Goal: Information Seeking & Learning: Learn about a topic

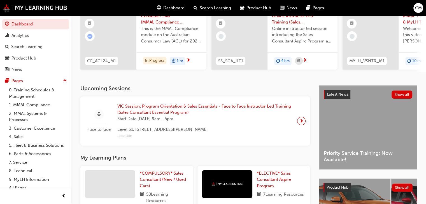
scroll to position [84, 0]
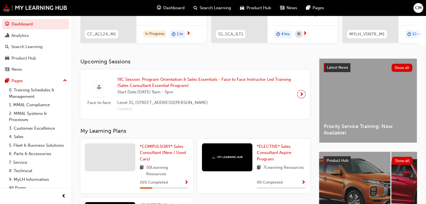
click at [161, 187] on div "26 % Completed" at bounding box center [164, 183] width 49 height 7
click at [178, 189] on div "26 % Completed" at bounding box center [164, 185] width 49 height 10
click at [167, 184] on span "26 % Completed" at bounding box center [154, 183] width 28 height 6
click at [185, 183] on span "Show Progress" at bounding box center [186, 183] width 4 height 5
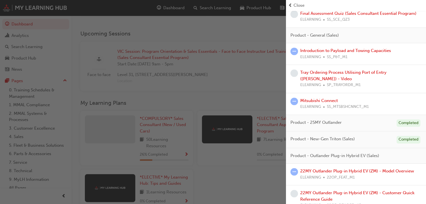
scroll to position [840, 0]
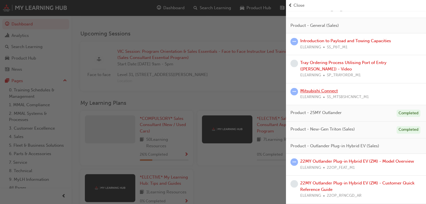
click at [313, 94] on link "Mitsubishi Connect" at bounding box center [319, 91] width 38 height 5
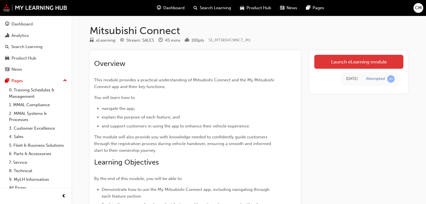
click at [366, 59] on link "Launch eLearning module" at bounding box center [358, 62] width 89 height 14
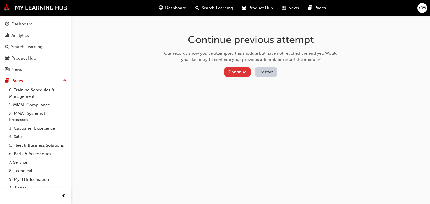
click at [236, 72] on button "Continue" at bounding box center [237, 72] width 26 height 9
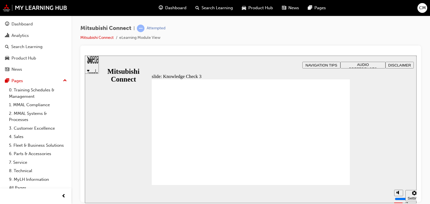
checkbox input "true"
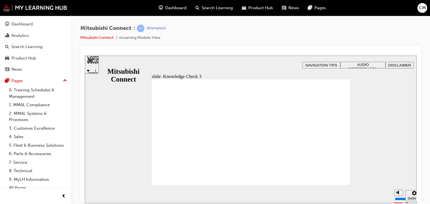
checkbox input "false"
checkbox input "true"
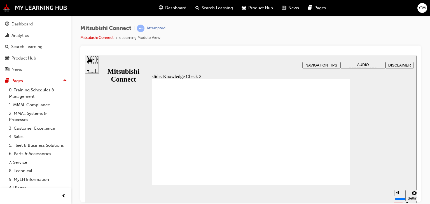
checkbox input "true"
drag, startPoint x: 180, startPoint y: 153, endPoint x: 177, endPoint y: 175, distance: 21.8
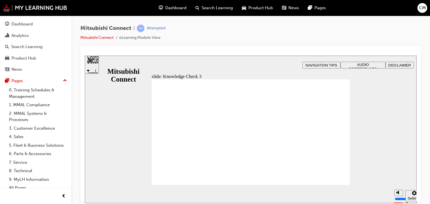
checkbox input "false"
checkbox input "true"
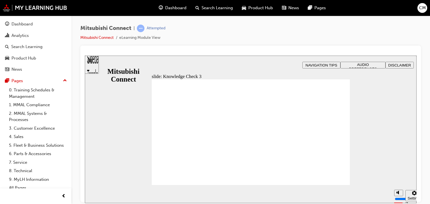
checkbox input "false"
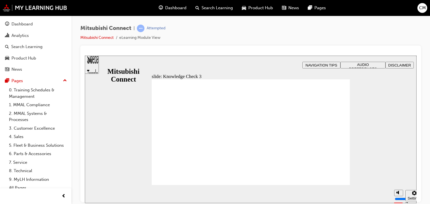
checkbox input "true"
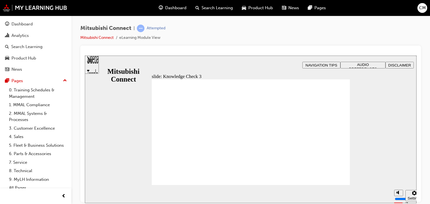
checkbox input "false"
checkbox input "true"
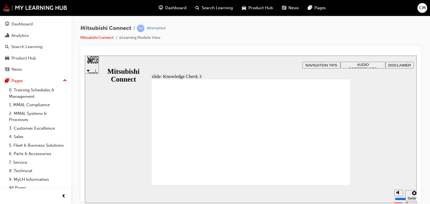
checkbox input "true"
drag, startPoint x: 177, startPoint y: 143, endPoint x: 262, endPoint y: 161, distance: 87.0
